Goal: Information Seeking & Learning: Learn about a topic

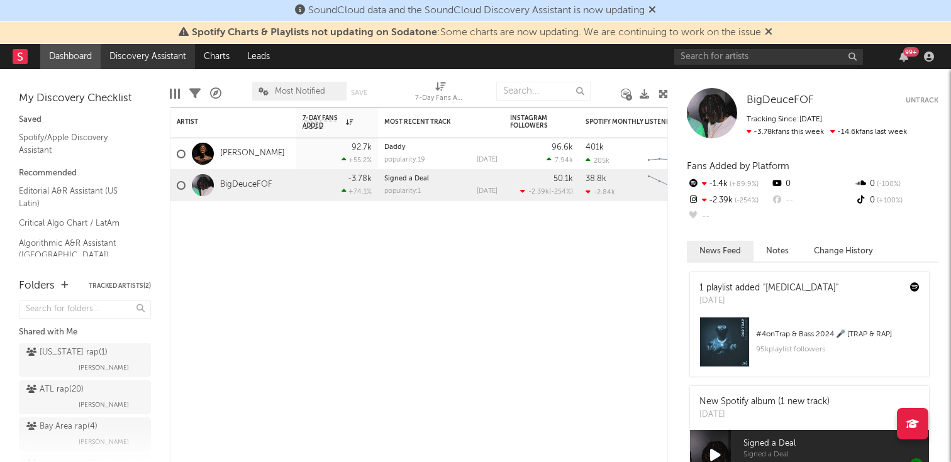
click at [153, 57] on link "Discovery Assistant" at bounding box center [148, 56] width 94 height 25
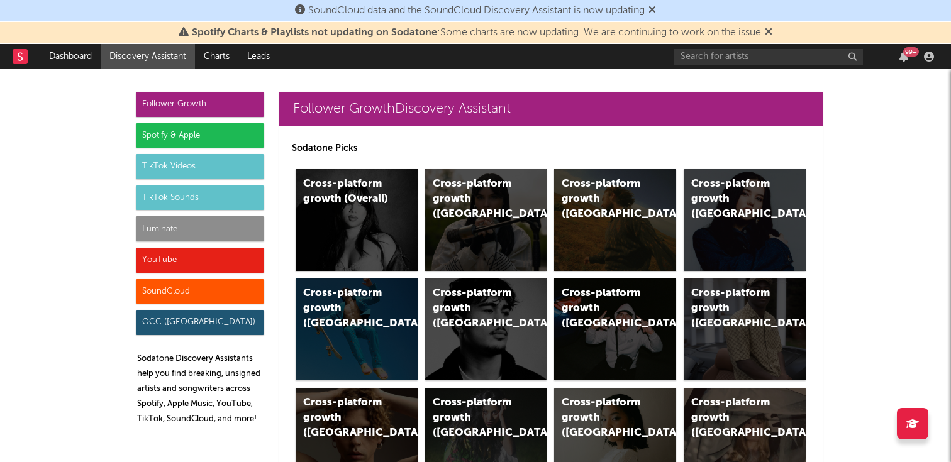
click at [204, 134] on div "Spotify & Apple" at bounding box center [200, 135] width 128 height 25
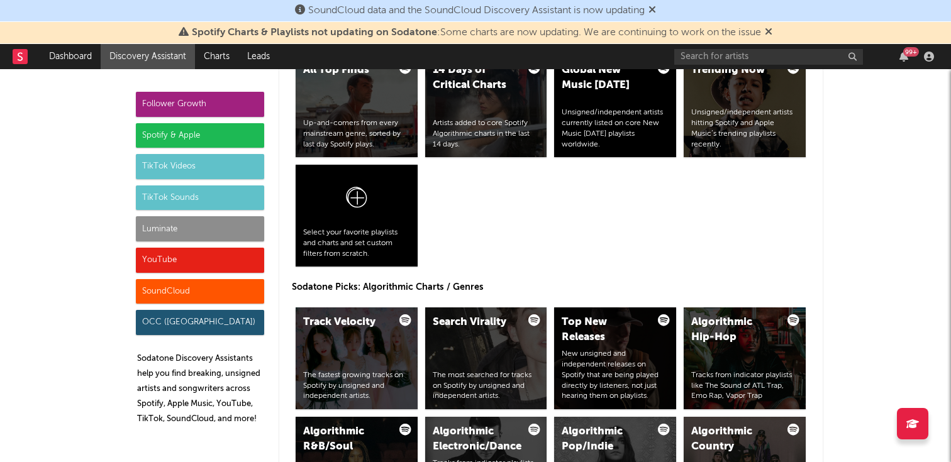
scroll to position [1377, 0]
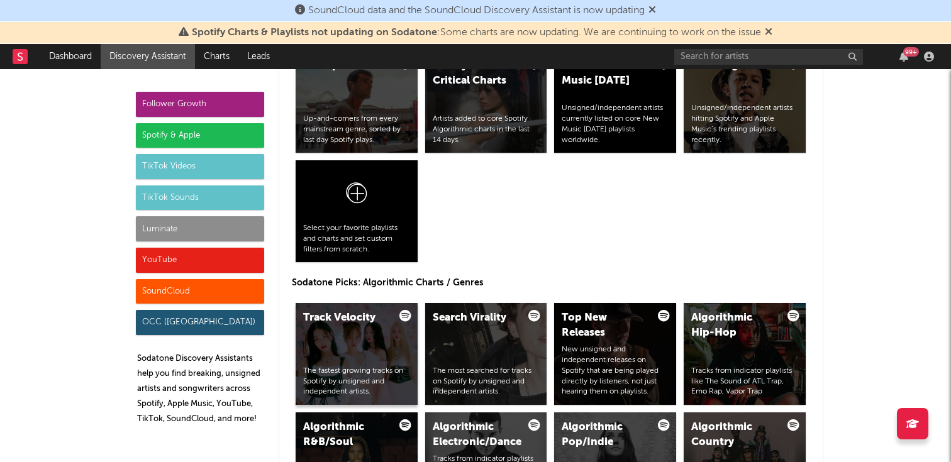
click at [373, 355] on div "Track Velocity The fastest growing tracks on Spotify by unsigned and independen…" at bounding box center [357, 354] width 122 height 102
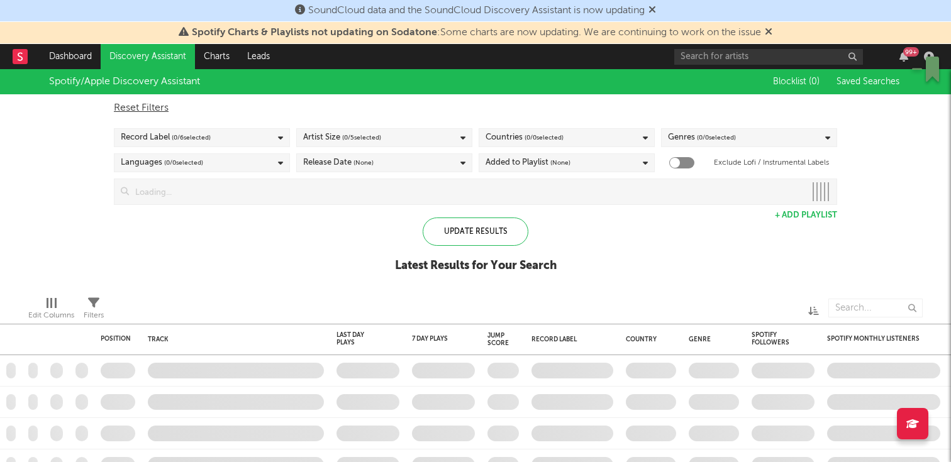
checkbox input "true"
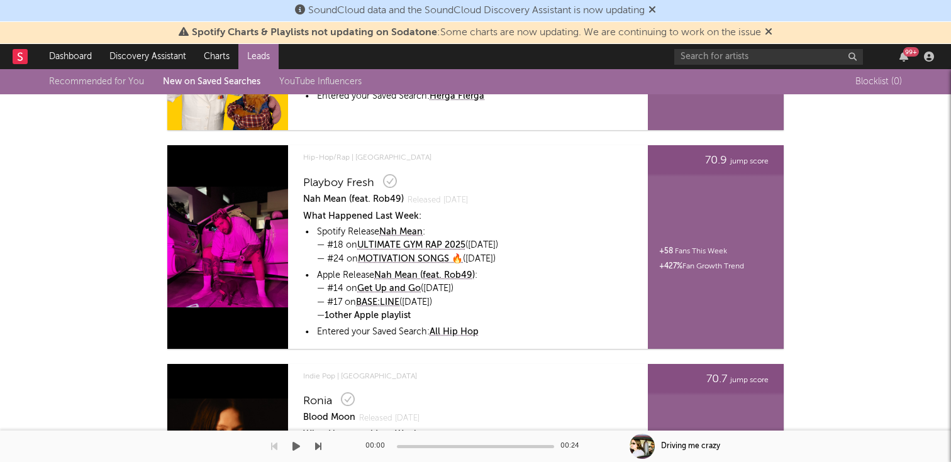
scroll to position [4717, 0]
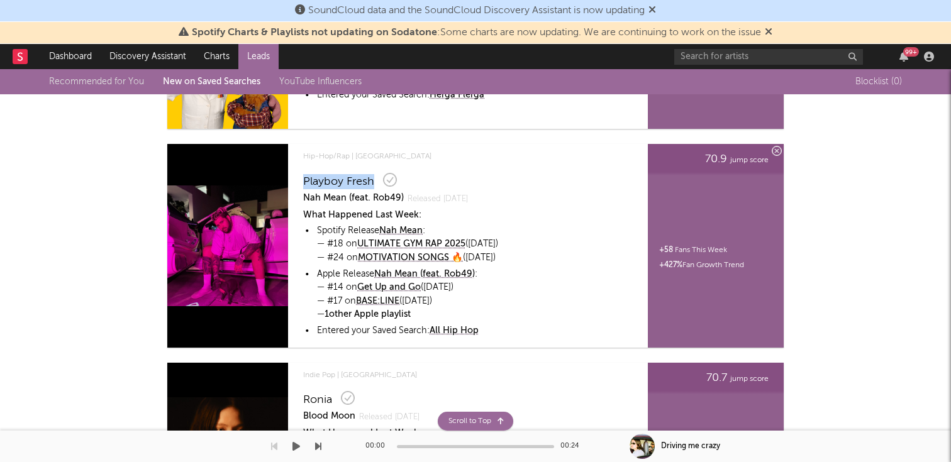
drag, startPoint x: 300, startPoint y: 184, endPoint x: 375, endPoint y: 184, distance: 75.5
click at [375, 184] on div "Hip-Hop/Rap | United States Playboy Fresh Nah Mean (feat. Rob49) Released [DATE…" at bounding box center [458, 246] width 325 height 204
copy div "Playboy Fresh"
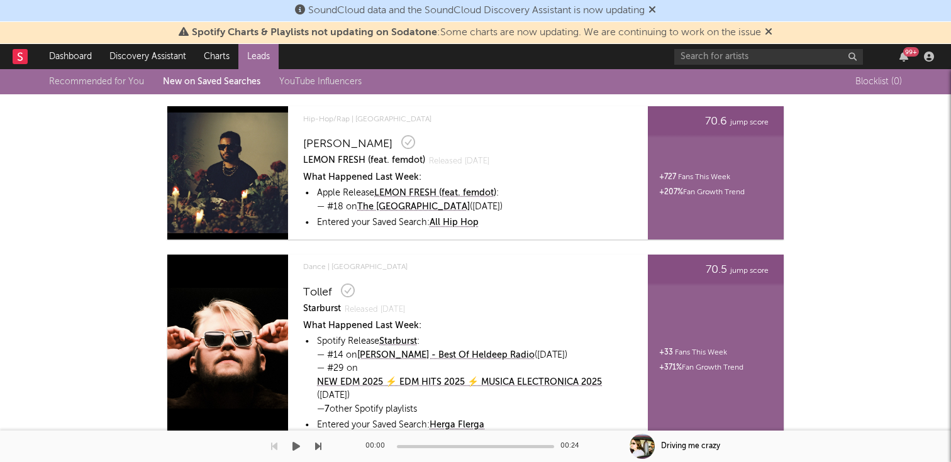
scroll to position [5353, 0]
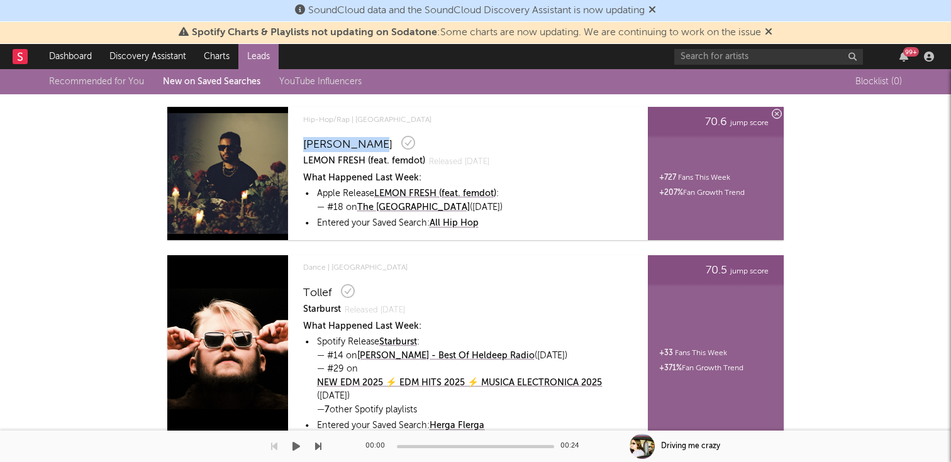
drag, startPoint x: 300, startPoint y: 145, endPoint x: 370, endPoint y: 145, distance: 70.4
click at [370, 145] on div "Hip-Hop/Rap | United States Rich Robbins LEMON FRESH (feat. femdot) Released Se…" at bounding box center [458, 173] width 325 height 133
copy div "Rich Robbins"
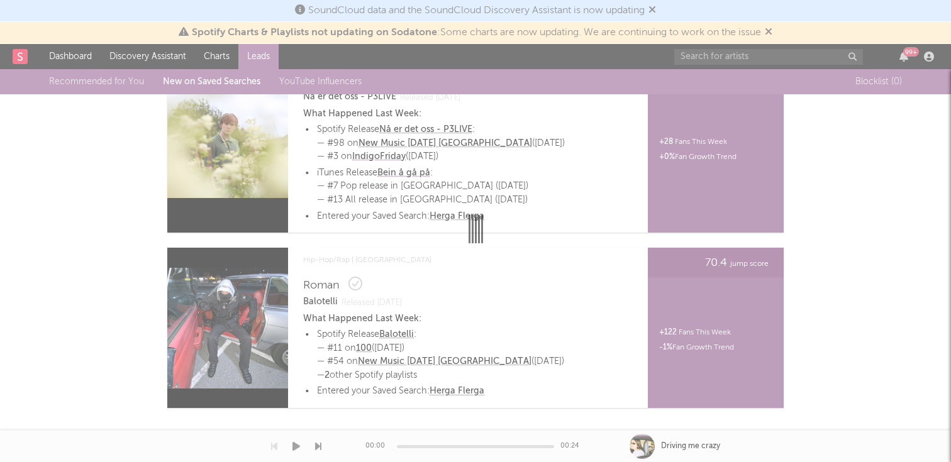
scroll to position [5774, 0]
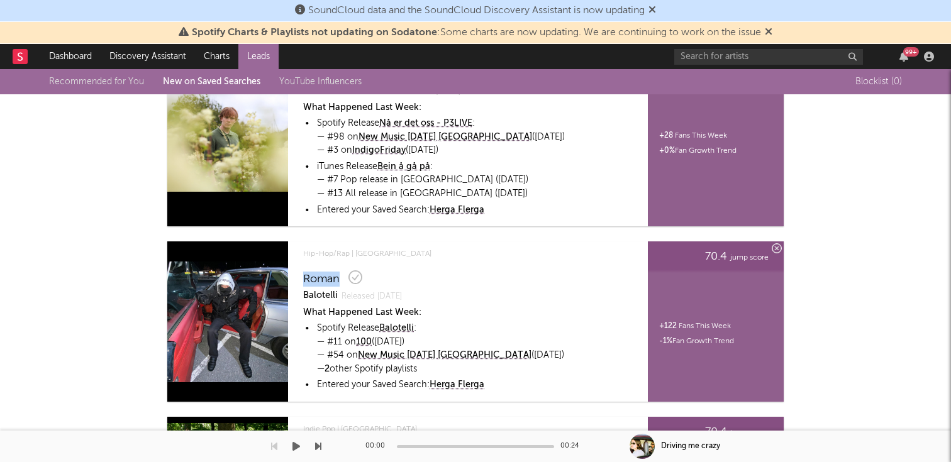
drag, startPoint x: 342, startPoint y: 280, endPoint x: 303, endPoint y: 280, distance: 39.0
click at [303, 280] on div "Hip-Hop/Rap | Sweden Roman Balotelli Released Sep 11 What Happened Last Week: •…" at bounding box center [458, 322] width 325 height 160
copy div "Roman"
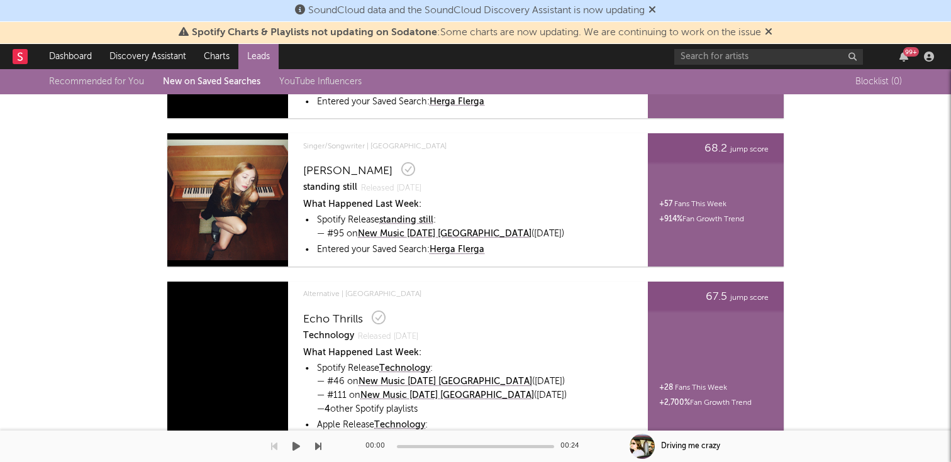
scroll to position [6978, 0]
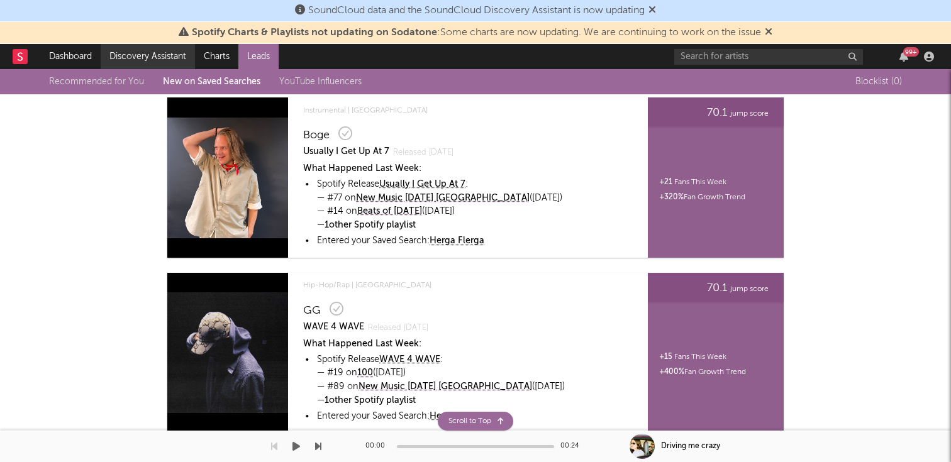
click at [131, 60] on link "Discovery Assistant" at bounding box center [148, 56] width 94 height 25
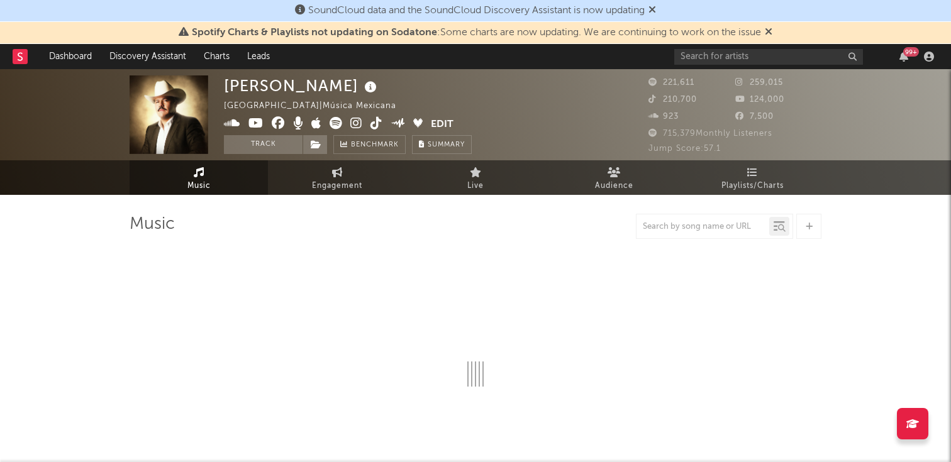
select select "6m"
